Goal: Information Seeking & Learning: Check status

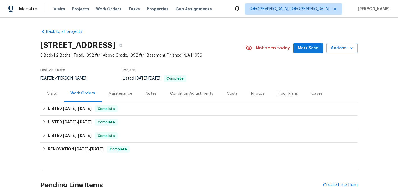
click at [49, 93] on div "Visits" at bounding box center [52, 94] width 10 height 6
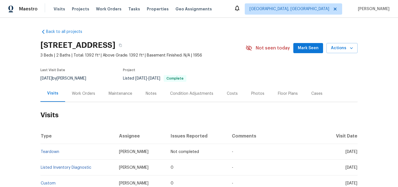
click at [146, 94] on div "Notes" at bounding box center [151, 94] width 11 height 6
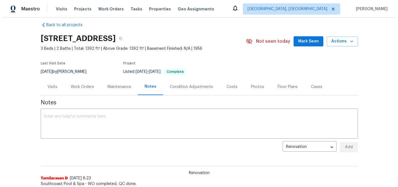
scroll to position [2, 0]
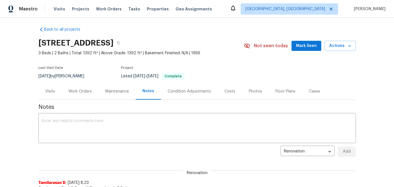
click at [117, 90] on div "Maintenance" at bounding box center [117, 91] width 24 height 6
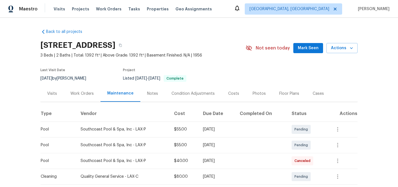
click at [84, 94] on div "Work Orders" at bounding box center [81, 94] width 23 height 6
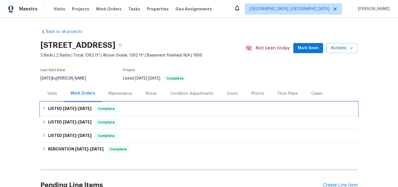
click at [77, 109] on span "[DATE] - [DATE]" at bounding box center [77, 108] width 29 height 4
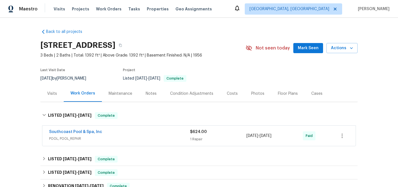
click at [49, 95] on div "Visits" at bounding box center [52, 94] width 10 height 6
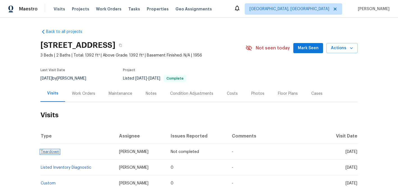
click at [47, 153] on link "Teardown" at bounding box center [50, 152] width 19 height 4
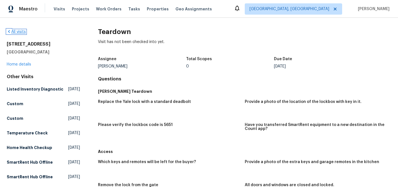
click at [15, 32] on link "All visits" at bounding box center [16, 32] width 19 height 4
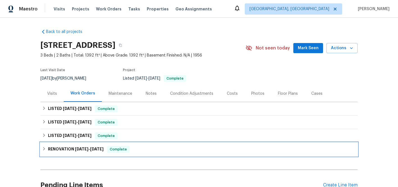
click at [82, 149] on span "[DATE]" at bounding box center [81, 149] width 13 height 4
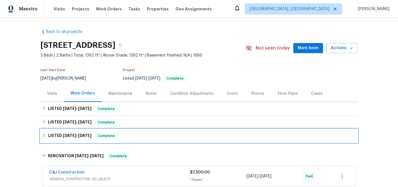
click at [72, 136] on span "[DATE]" at bounding box center [69, 135] width 13 height 4
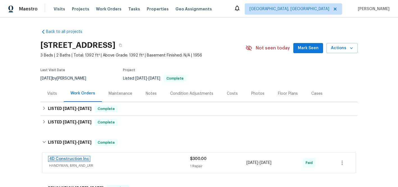
click at [82, 157] on link "4D Construction Inc" at bounding box center [69, 159] width 40 height 4
